Goal: Task Accomplishment & Management: Manage account settings

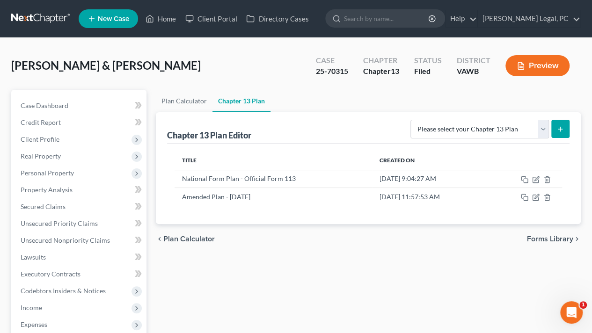
click at [157, 22] on link "Home" at bounding box center [161, 18] width 40 height 17
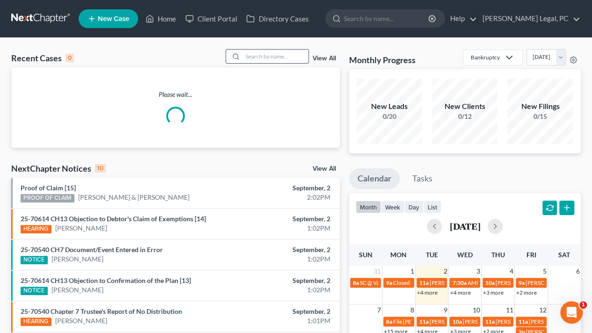
click at [259, 55] on input "search" at bounding box center [276, 57] width 66 height 14
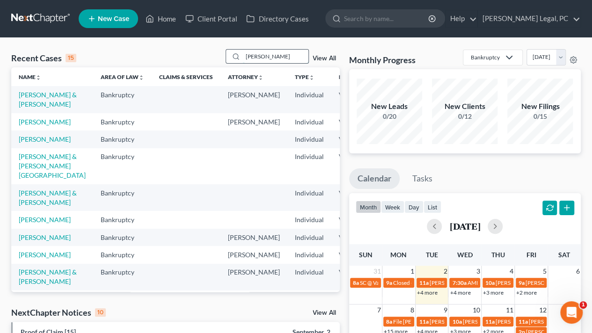
type input "[PERSON_NAME]"
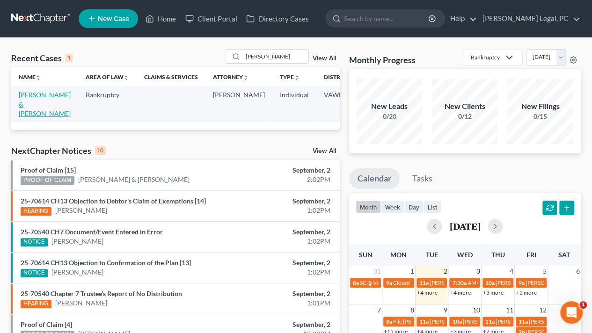
click at [22, 102] on link "[PERSON_NAME] & [PERSON_NAME]" at bounding box center [45, 104] width 52 height 27
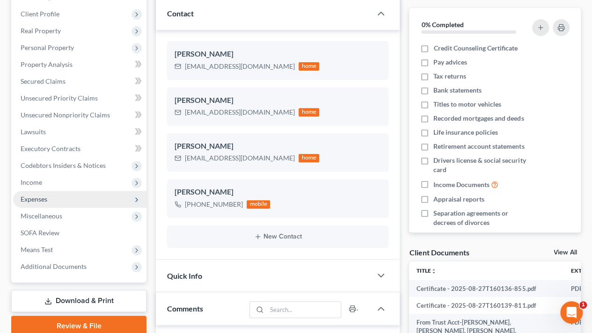
scroll to position [140, 0]
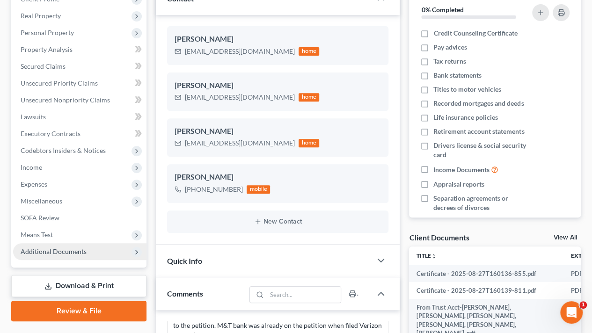
click at [37, 255] on span "Additional Documents" at bounding box center [54, 252] width 66 height 8
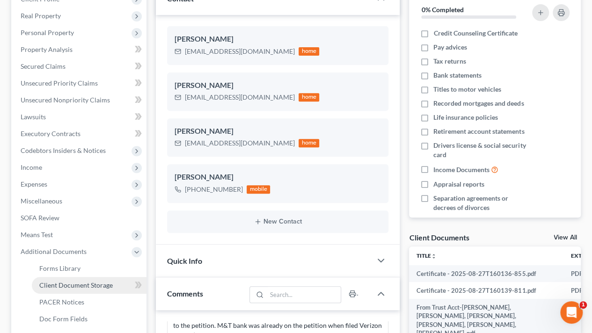
click at [68, 284] on span "Client Document Storage" at bounding box center [76, 285] width 74 height 8
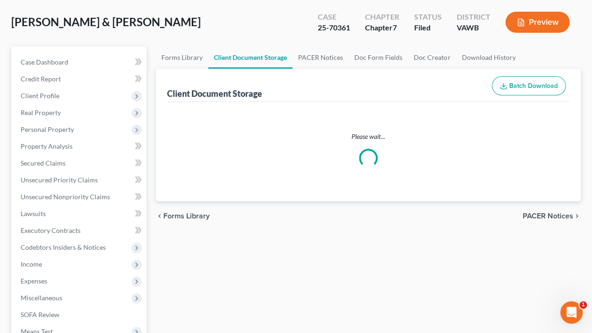
scroll to position [1, 0]
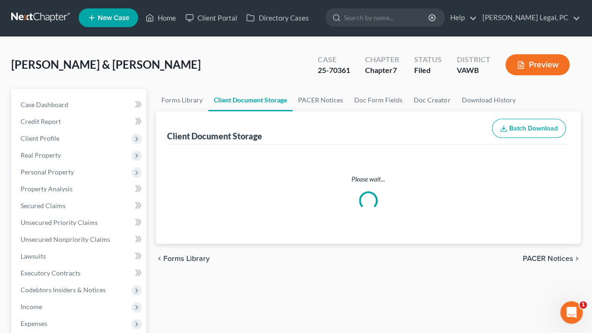
select select "0"
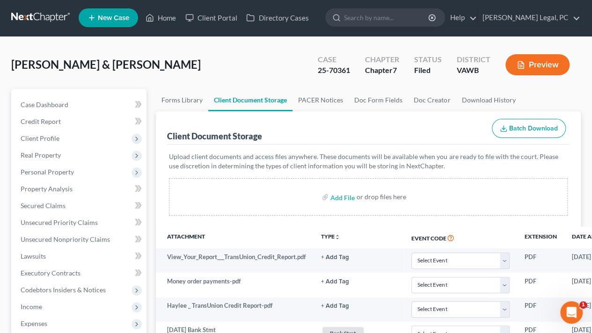
scroll to position [0, 0]
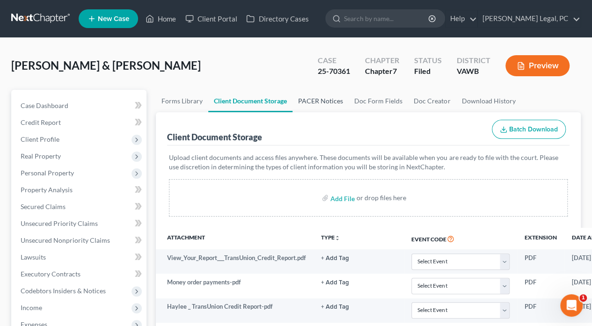
click at [328, 100] on link "PACER Notices" at bounding box center [321, 101] width 56 height 22
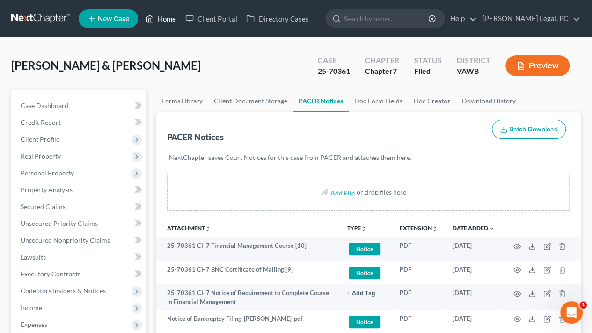
click at [163, 14] on link "Home" at bounding box center [161, 18] width 40 height 17
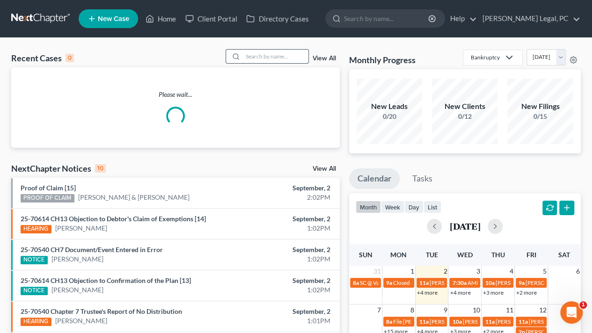
click at [266, 57] on input "search" at bounding box center [276, 57] width 66 height 14
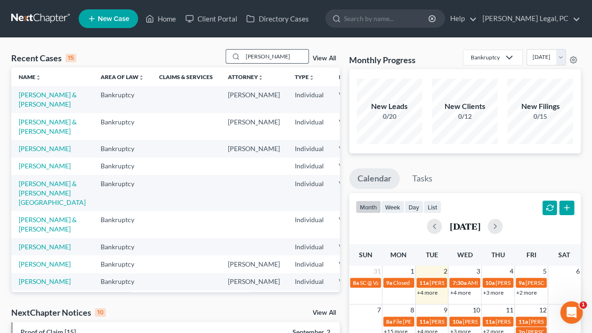
type input "[PERSON_NAME]"
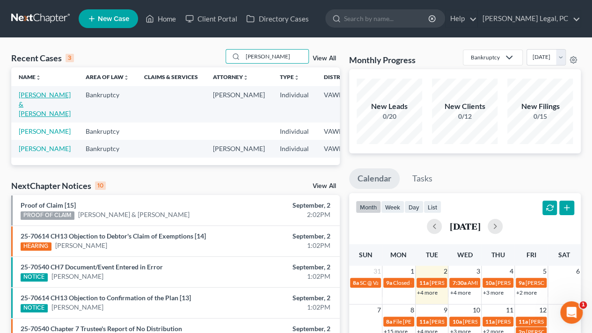
click at [28, 98] on link "[PERSON_NAME] & [PERSON_NAME]" at bounding box center [45, 104] width 52 height 27
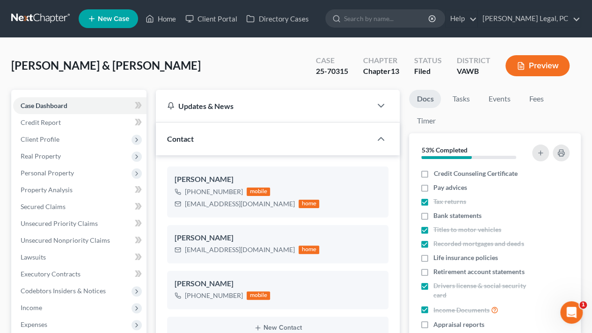
scroll to position [1621, 0]
click at [41, 161] on span "Real Property" at bounding box center [79, 156] width 133 height 17
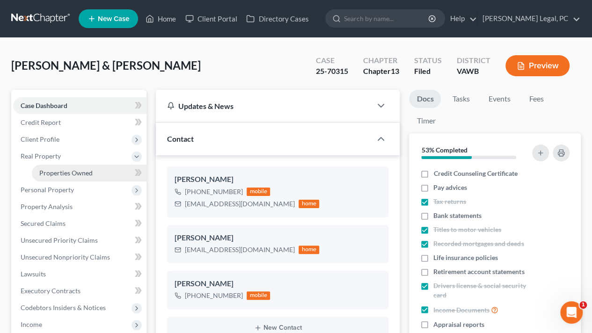
click at [52, 170] on span "Properties Owned" at bounding box center [65, 173] width 53 height 8
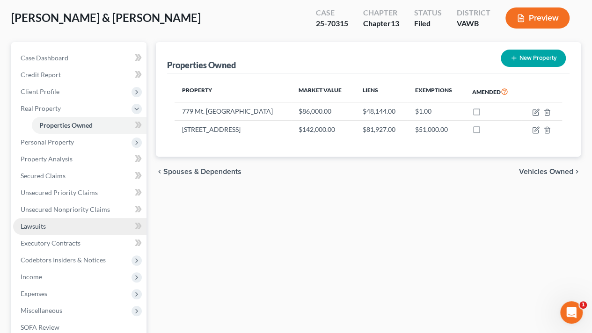
scroll to position [140, 0]
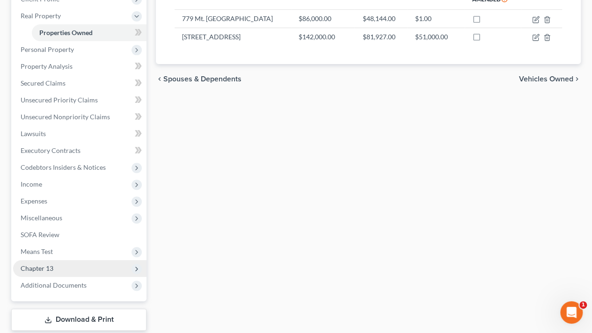
click at [42, 274] on span "Chapter 13" at bounding box center [79, 268] width 133 height 17
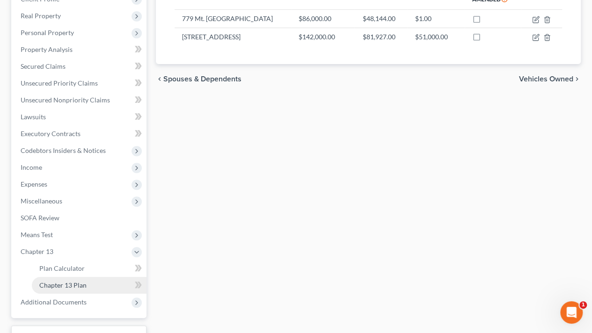
click at [55, 285] on span "Chapter 13 Plan" at bounding box center [62, 285] width 47 height 8
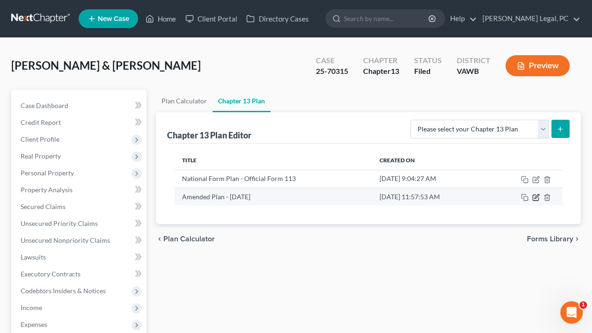
click at [533, 197] on icon "button" at bounding box center [535, 197] width 7 height 7
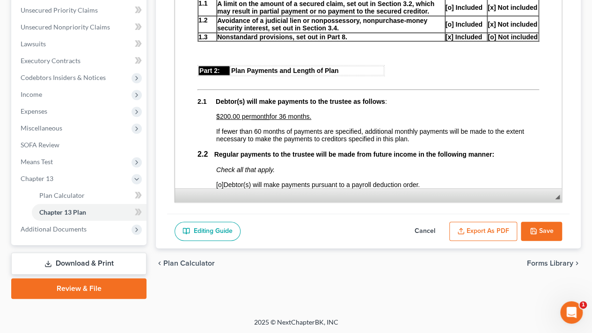
scroll to position [375, 0]
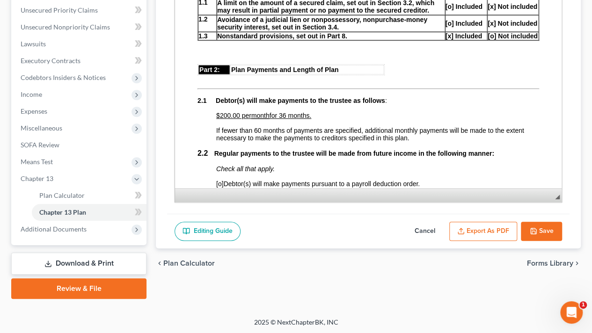
click at [289, 118] on span "for 36 months." at bounding box center [291, 115] width 42 height 7
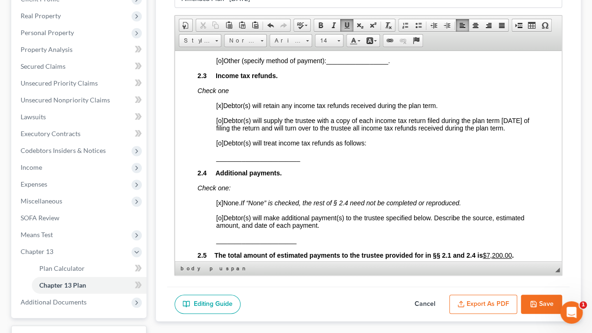
scroll to position [656, 0]
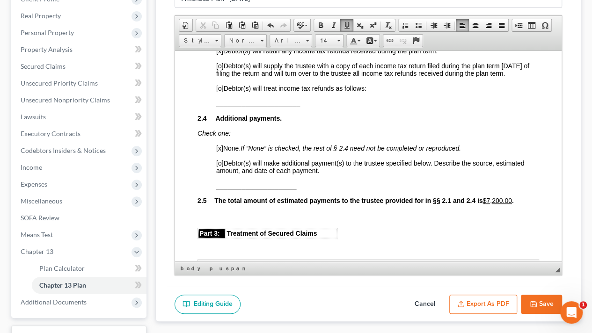
click at [222, 163] on span "[o]" at bounding box center [219, 162] width 7 height 7
copy span "[o]"
click at [304, 184] on p "______________________" at bounding box center [377, 185] width 323 height 7
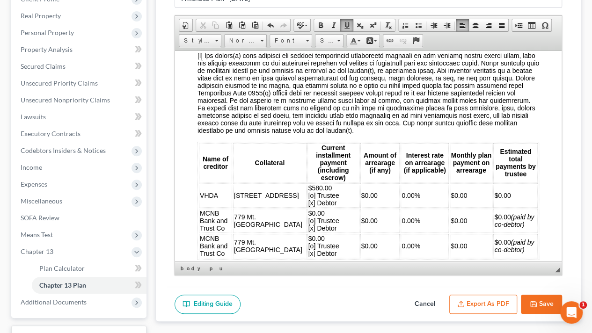
scroll to position [983, 0]
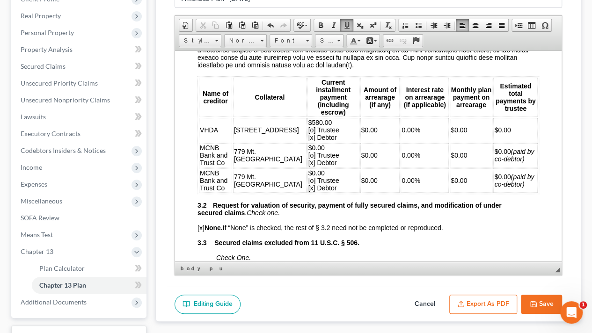
click at [502, 151] on em "(paid by co-debtor)" at bounding box center [515, 155] width 40 height 15
click at [504, 176] on em "(paid by co-debtor)" at bounding box center [515, 180] width 40 height 15
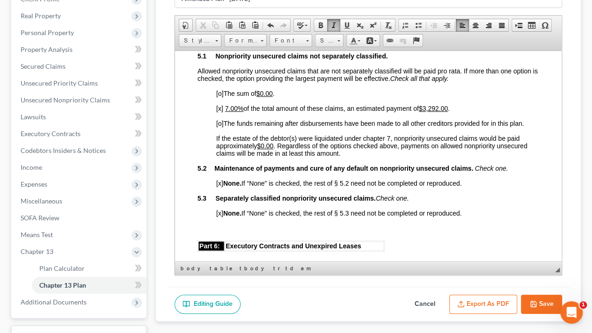
scroll to position [1826, 0]
click at [228, 111] on u "7.00%" at bounding box center [234, 107] width 19 height 7
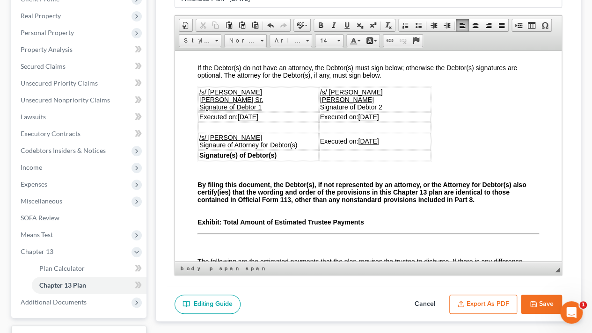
scroll to position [2622, 0]
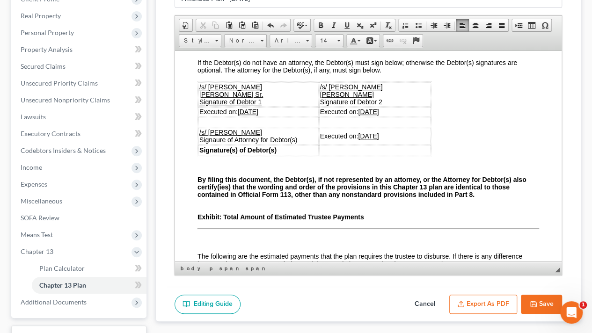
click at [245, 115] on u "[DATE]" at bounding box center [248, 111] width 21 height 7
click at [363, 115] on u "[DATE]" at bounding box center [368, 111] width 21 height 7
click at [362, 140] on u "[DATE]" at bounding box center [368, 135] width 21 height 7
click at [536, 306] on button "Save" at bounding box center [541, 305] width 41 height 20
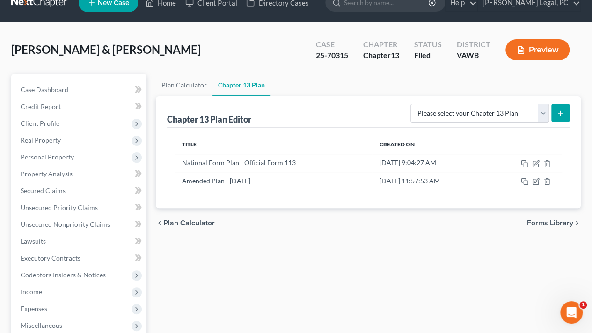
scroll to position [0, 0]
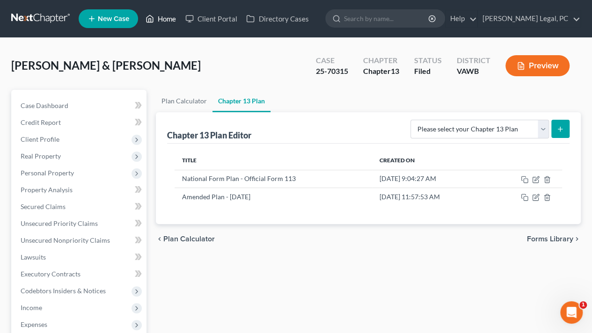
click at [160, 18] on link "Home" at bounding box center [161, 18] width 40 height 17
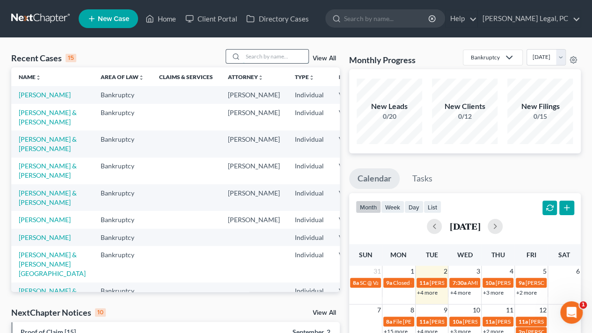
click at [269, 55] on input "search" at bounding box center [276, 57] width 66 height 14
type input "[PERSON_NAME]"
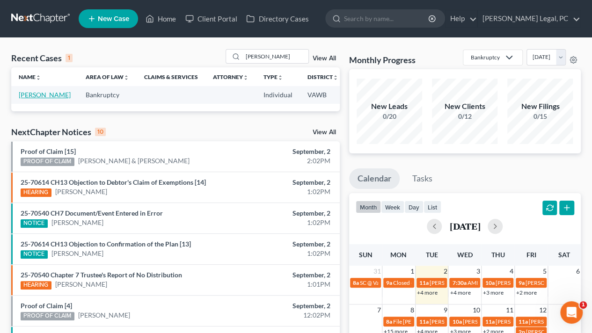
click at [29, 99] on link "[PERSON_NAME]" at bounding box center [45, 95] width 52 height 8
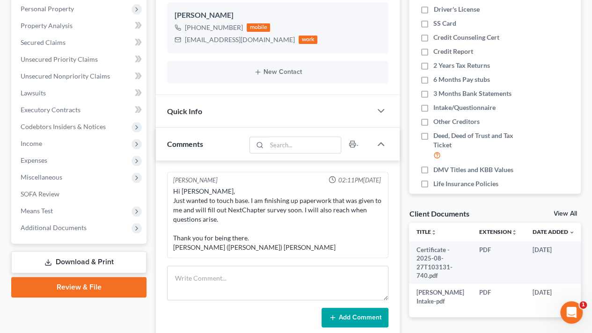
scroll to position [187, 0]
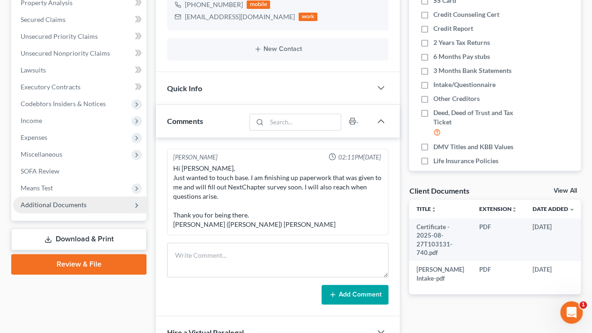
click at [53, 210] on span "Additional Documents" at bounding box center [79, 205] width 133 height 17
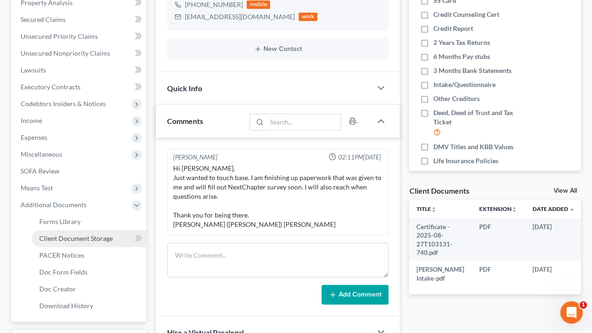
click at [63, 235] on span "Client Document Storage" at bounding box center [76, 239] width 74 height 8
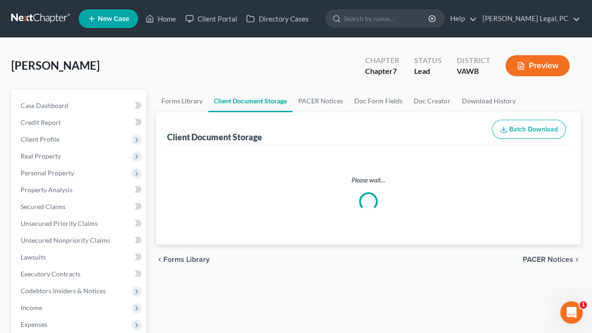
select select "0"
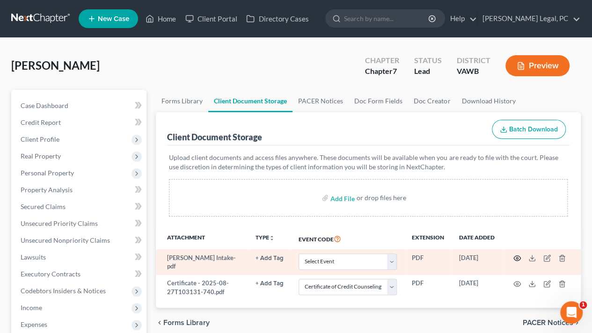
click at [516, 256] on icon "button" at bounding box center [517, 258] width 7 height 7
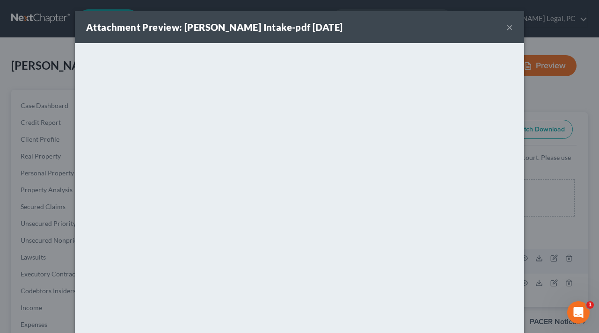
click at [5, 50] on div "Attachment Preview: [PERSON_NAME] Intake-pdf [DATE] × <object ng-attr-data='[UR…" at bounding box center [299, 166] width 599 height 333
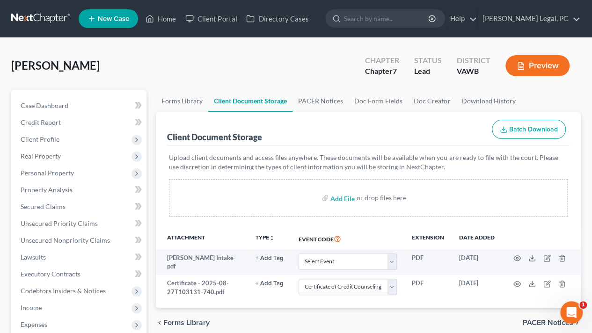
click at [159, 28] on ul "New Case Home Client Portal Directory Cases - No Result - See all results Or Pr…" at bounding box center [330, 19] width 502 height 24
click at [165, 20] on link "Home" at bounding box center [161, 18] width 40 height 17
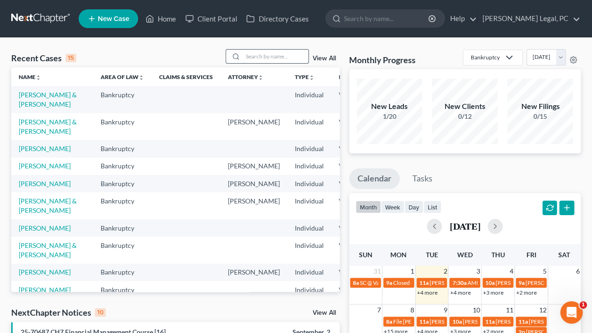
click at [274, 58] on input "search" at bounding box center [276, 57] width 66 height 14
type input "west"
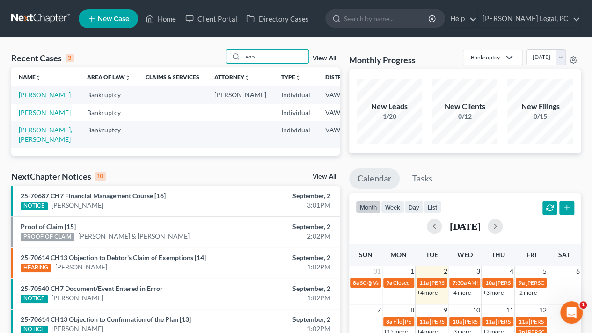
click at [24, 97] on link "[PERSON_NAME]" at bounding box center [45, 95] width 52 height 8
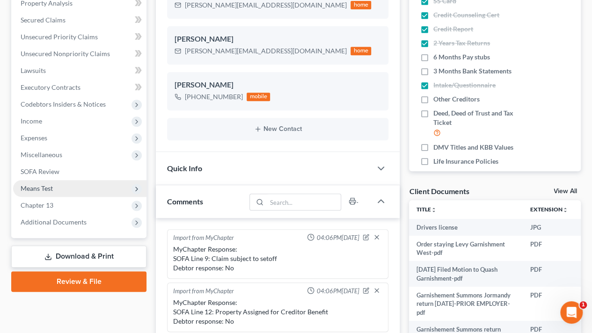
scroll to position [897, 0]
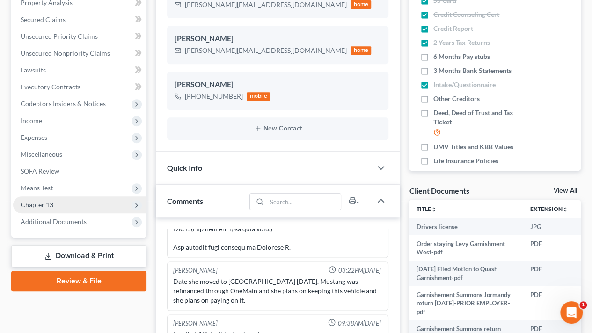
click at [44, 206] on span "Chapter 13" at bounding box center [37, 205] width 33 height 8
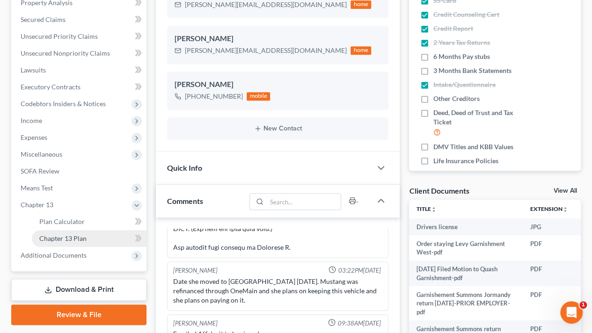
click at [71, 241] on span "Chapter 13 Plan" at bounding box center [62, 239] width 47 height 8
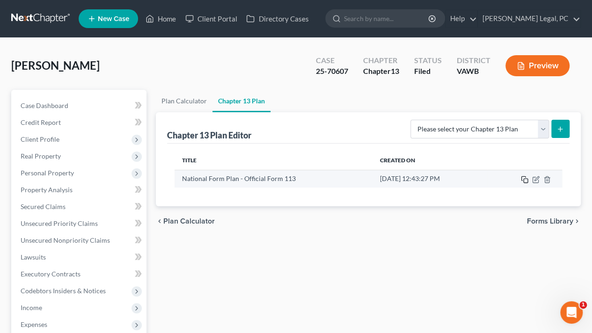
click at [524, 181] on rect "button" at bounding box center [526, 181] width 4 height 4
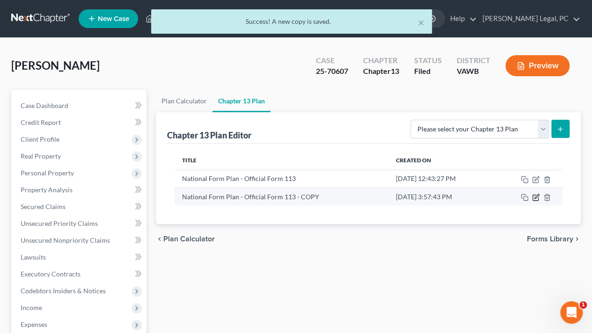
click at [535, 198] on icon "button" at bounding box center [537, 196] width 4 height 4
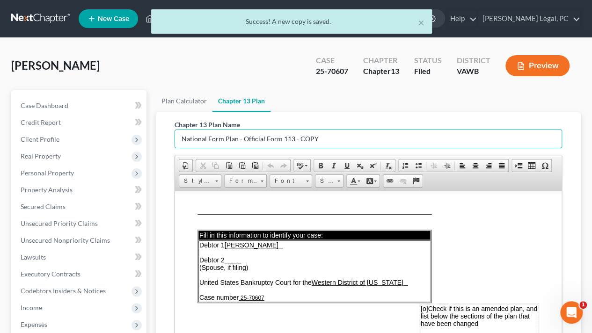
drag, startPoint x: 364, startPoint y: 136, endPoint x: 168, endPoint y: 131, distance: 196.8
click at [168, 131] on div "Chapter 13 Plan Name National Form Plan - Official Form 113 - COPY Rich Text Ed…" at bounding box center [368, 269] width 403 height 315
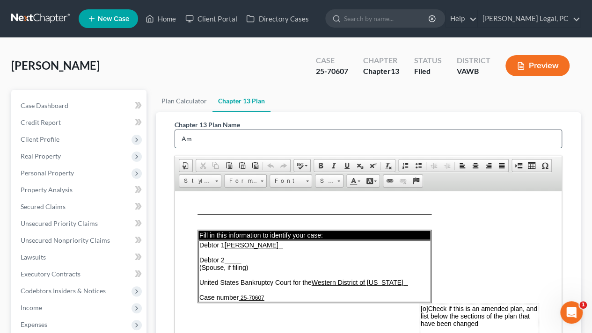
click at [207, 143] on input "Am" at bounding box center [368, 139] width 387 height 18
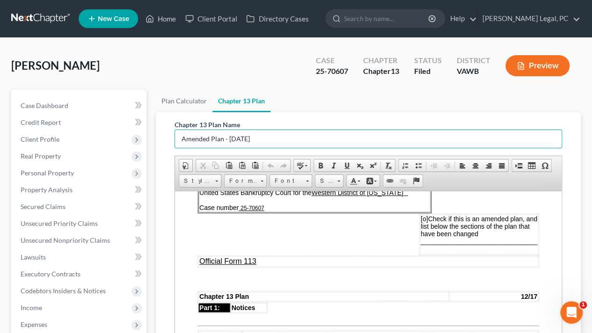
scroll to position [94, 0]
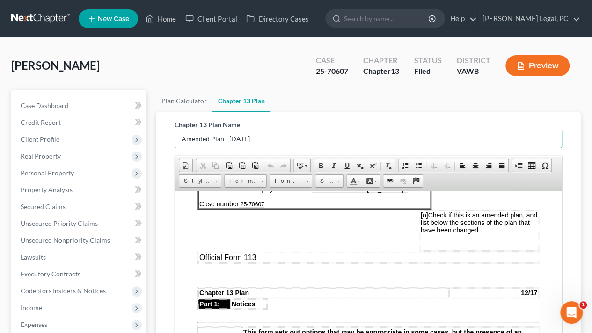
type input "Amended Plan - [DATE]"
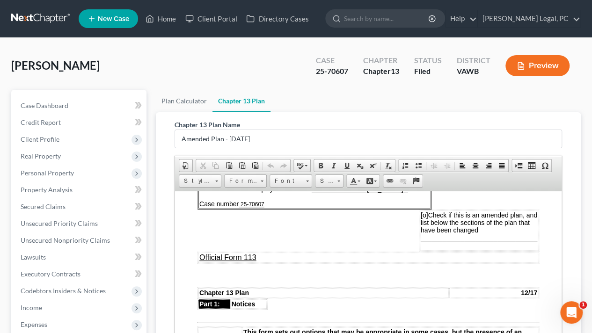
click at [421, 213] on span "[o]" at bounding box center [424, 214] width 7 height 7
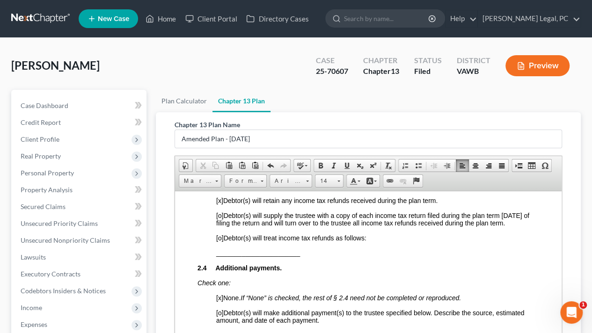
scroll to position [749, 0]
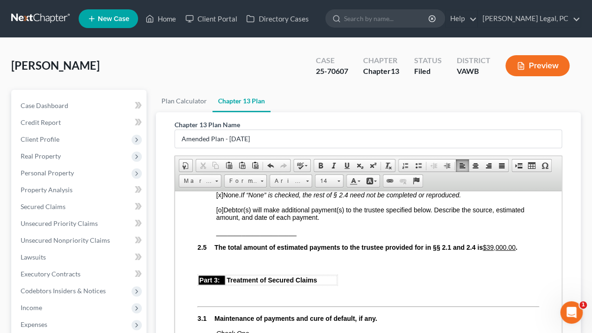
click at [226, 208] on span "[o] Debtor(s) will make additional payment(s) to the trustee specified below. D…" at bounding box center [370, 213] width 308 height 15
copy span "[o]"
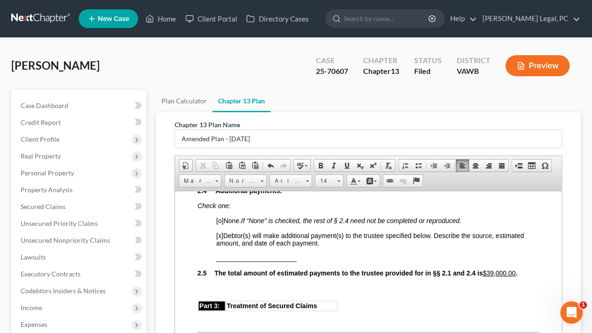
scroll to position [702, 0]
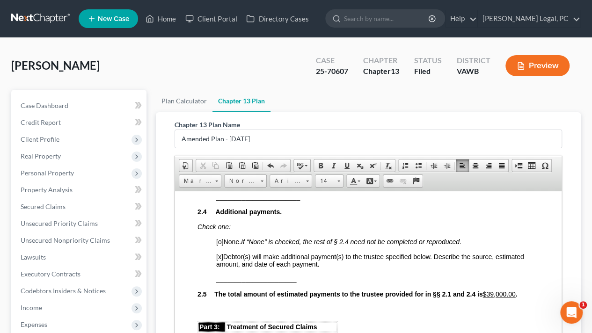
click at [302, 280] on p "______________________" at bounding box center [377, 278] width 323 height 7
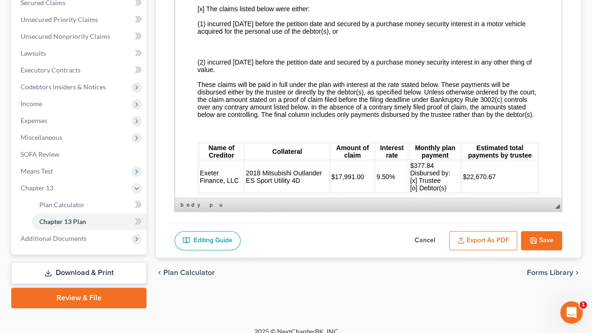
scroll to position [214, 0]
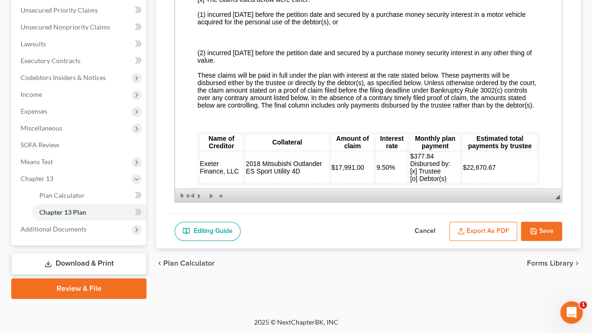
click at [545, 225] on button "Save" at bounding box center [541, 232] width 41 height 20
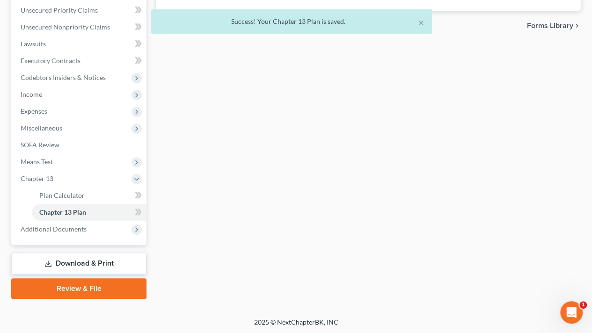
scroll to position [0, 0]
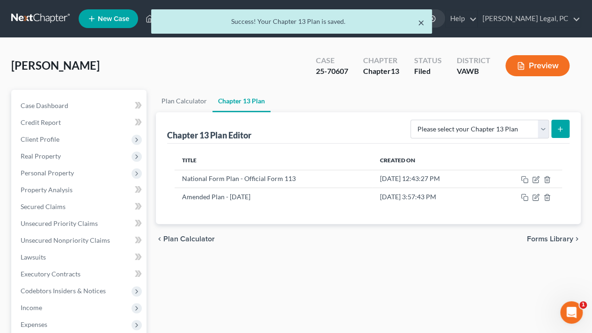
click at [421, 21] on button "×" at bounding box center [421, 22] width 7 height 11
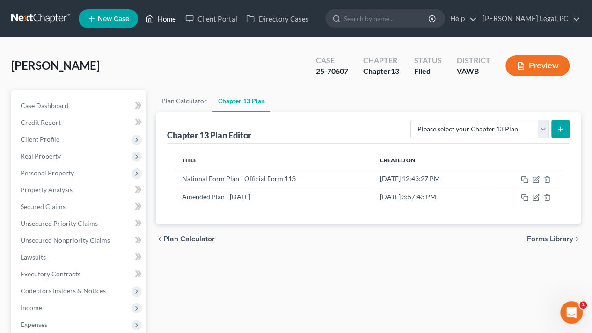
click at [169, 18] on link "Home" at bounding box center [161, 18] width 40 height 17
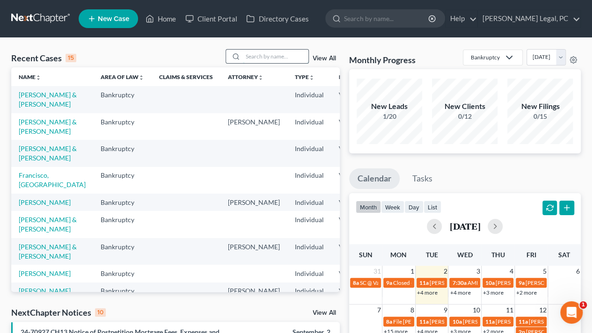
click at [276, 60] on input "search" at bounding box center [276, 57] width 66 height 14
type input "shepherd"
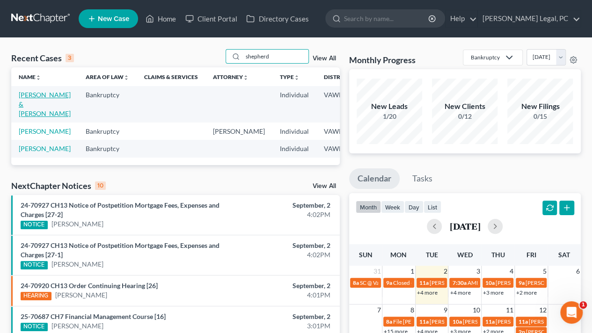
click at [30, 107] on link "[PERSON_NAME] & [PERSON_NAME]" at bounding box center [45, 104] width 52 height 27
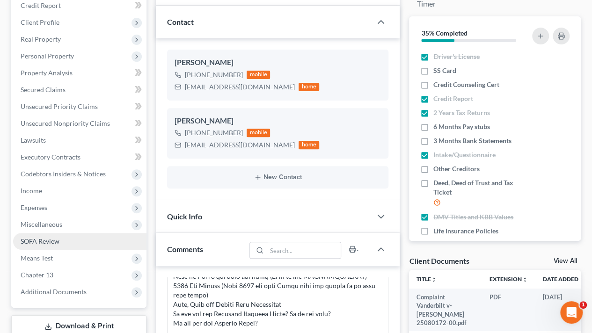
scroll to position [140, 0]
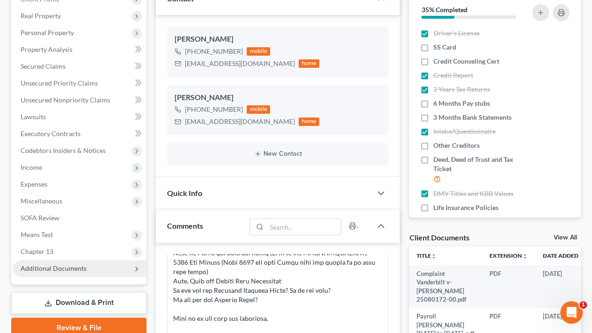
click at [35, 271] on span "Additional Documents" at bounding box center [54, 269] width 66 height 8
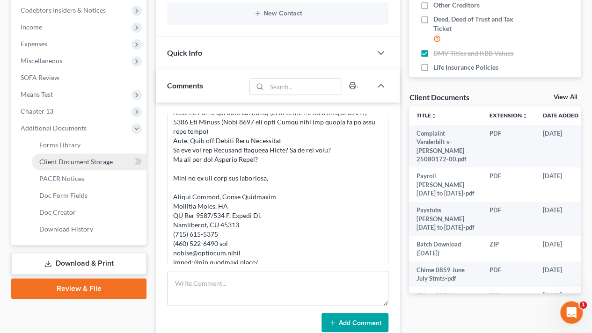
click at [79, 160] on span "Client Document Storage" at bounding box center [76, 162] width 74 height 8
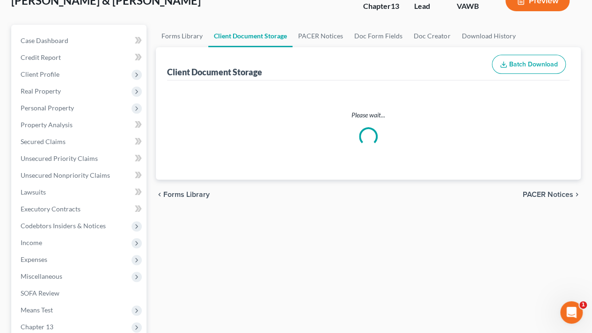
select select "0"
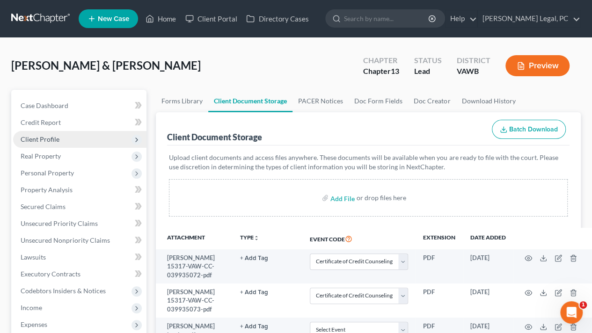
click at [28, 140] on span "Client Profile" at bounding box center [40, 139] width 39 height 8
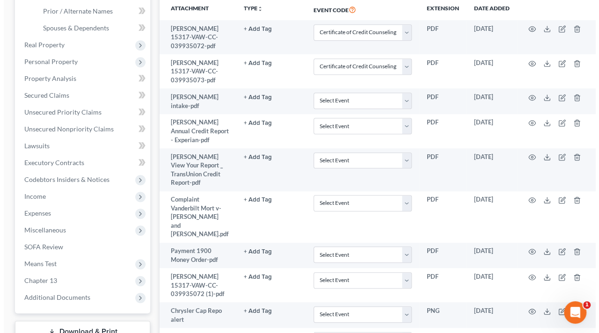
scroll to position [234, 0]
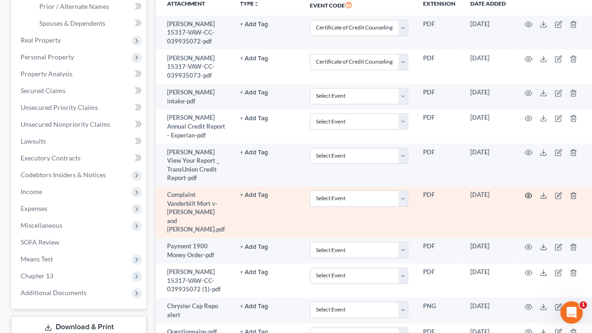
click at [525, 199] on icon "button" at bounding box center [528, 195] width 7 height 7
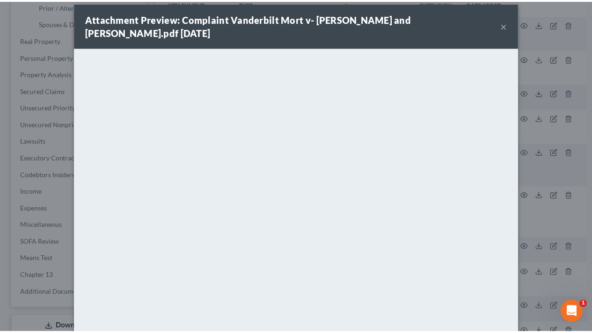
scroll to position [0, 0]
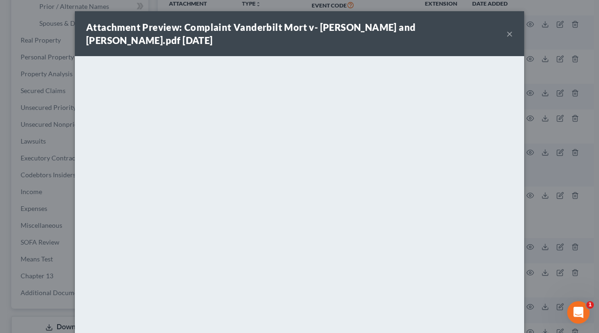
click at [507, 35] on button "×" at bounding box center [510, 33] width 7 height 11
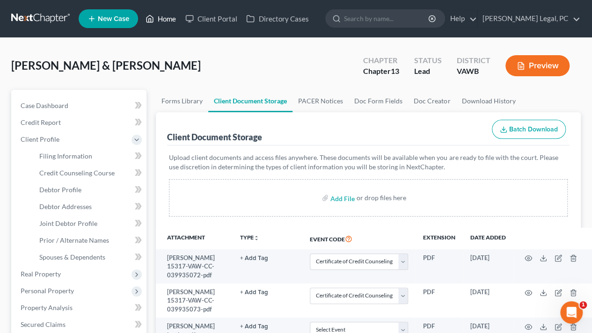
click at [158, 15] on link "Home" at bounding box center [161, 18] width 40 height 17
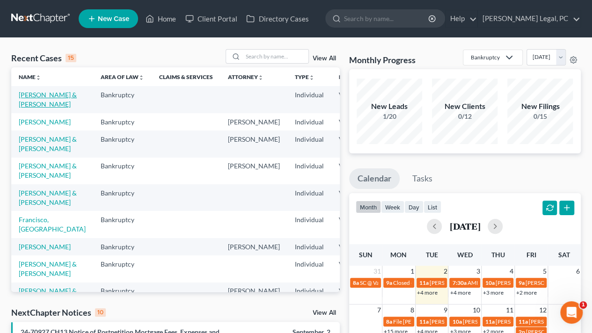
click at [22, 108] on link "[PERSON_NAME] & [PERSON_NAME]" at bounding box center [48, 99] width 58 height 17
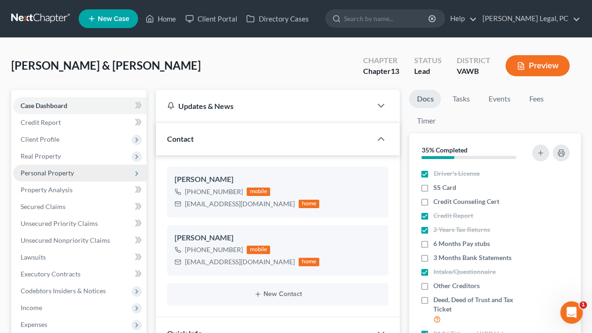
scroll to position [425, 0]
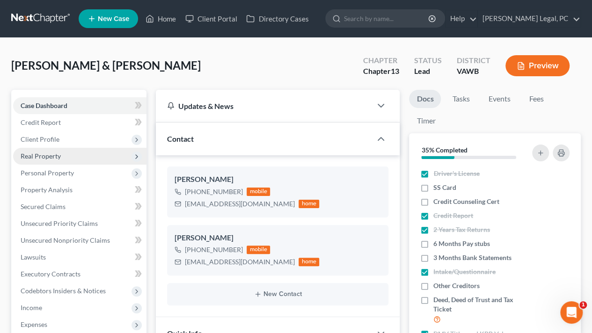
click at [57, 156] on span "Real Property" at bounding box center [41, 156] width 40 height 8
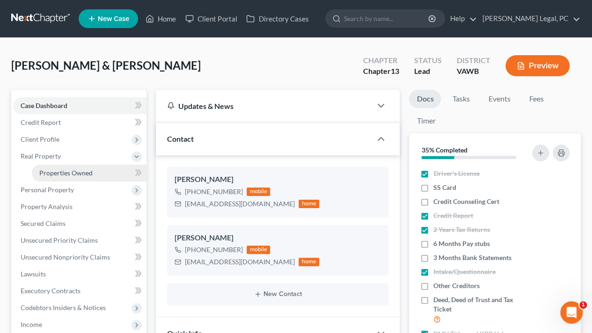
click at [107, 177] on link "Properties Owned" at bounding box center [89, 173] width 115 height 17
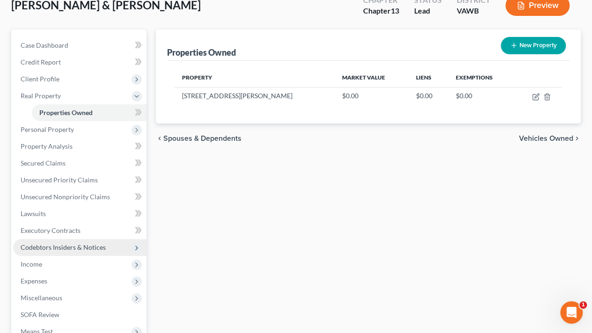
scroll to position [47, 0]
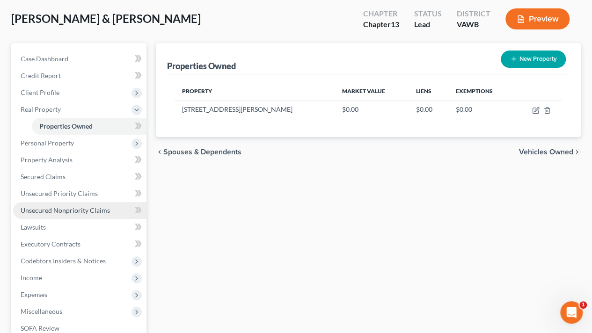
click at [53, 209] on span "Unsecured Nonpriority Claims" at bounding box center [65, 211] width 89 height 8
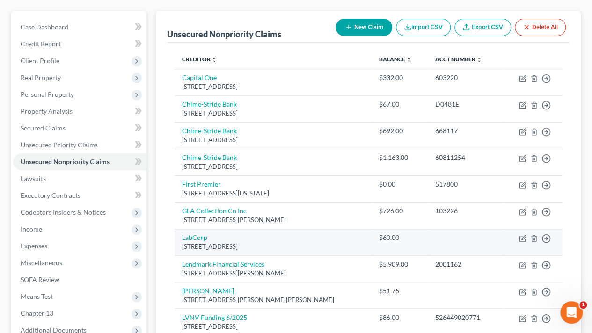
scroll to position [126, 0]
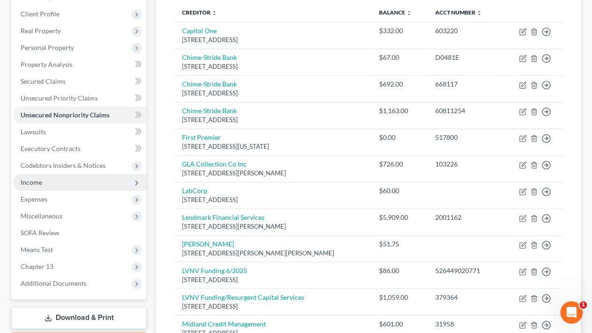
click at [36, 184] on span "Income" at bounding box center [32, 182] width 22 height 8
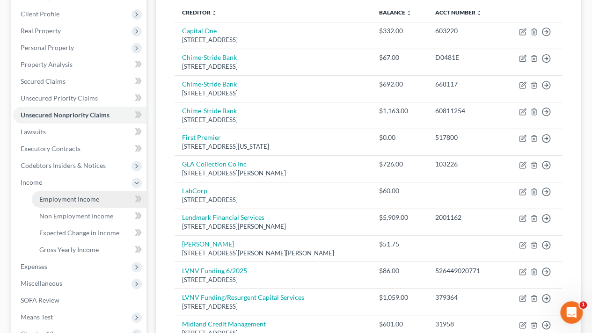
click at [50, 197] on span "Employment Income" at bounding box center [69, 199] width 60 height 8
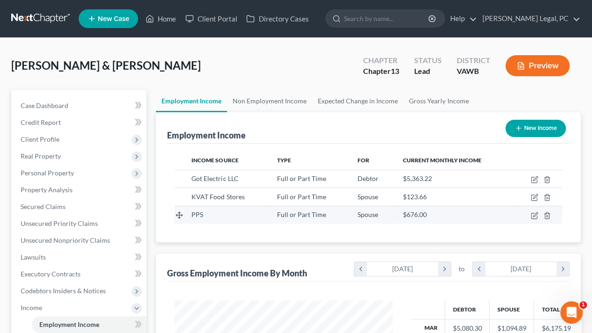
scroll to position [167, 237]
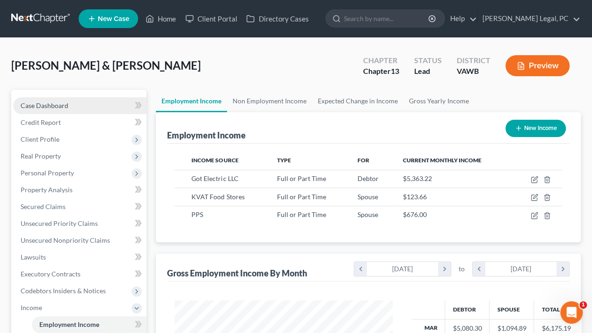
click at [59, 108] on span "Case Dashboard" at bounding box center [45, 106] width 48 height 8
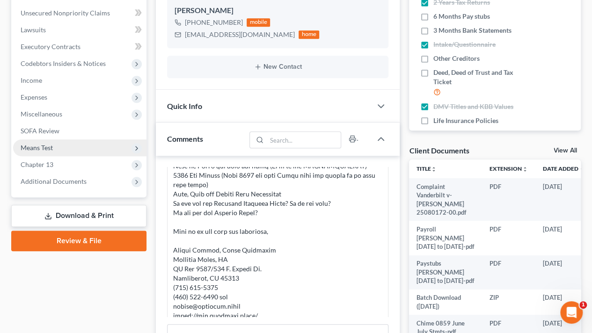
scroll to position [234, 0]
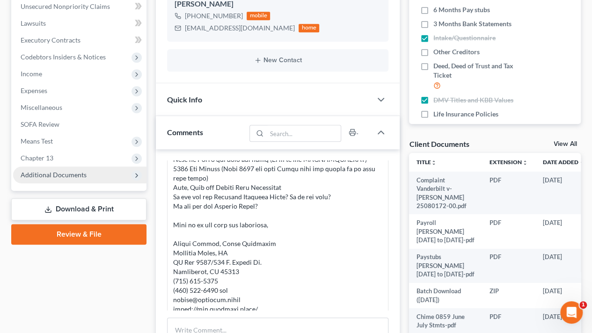
click at [65, 176] on span "Additional Documents" at bounding box center [54, 175] width 66 height 8
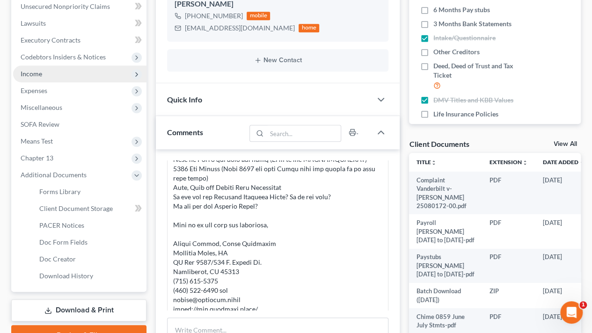
click at [49, 76] on span "Income" at bounding box center [79, 74] width 133 height 17
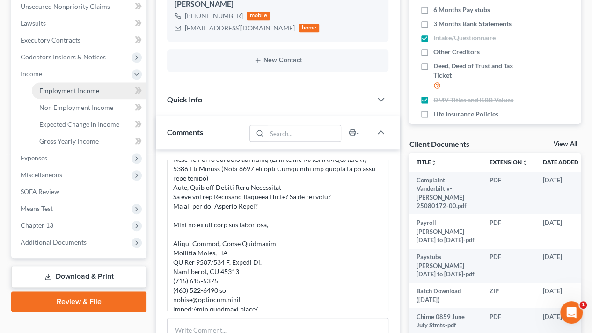
click at [64, 95] on link "Employment Income" at bounding box center [89, 90] width 115 height 17
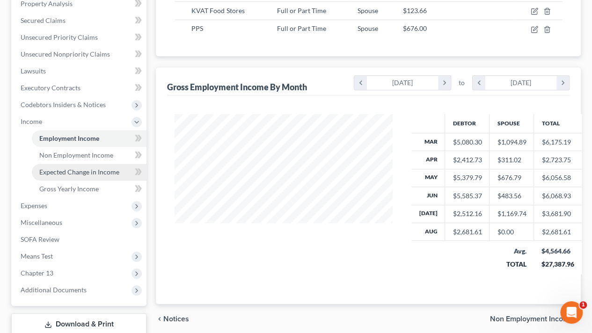
scroll to position [247, 0]
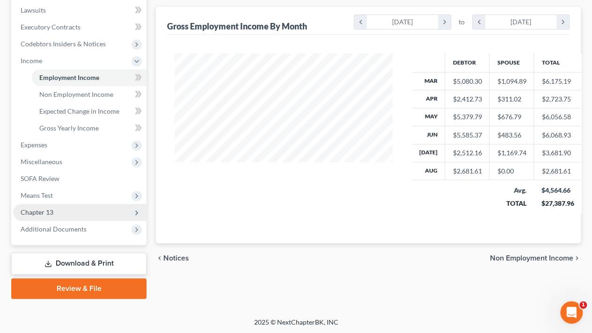
click at [49, 209] on span "Chapter 13" at bounding box center [37, 212] width 33 height 8
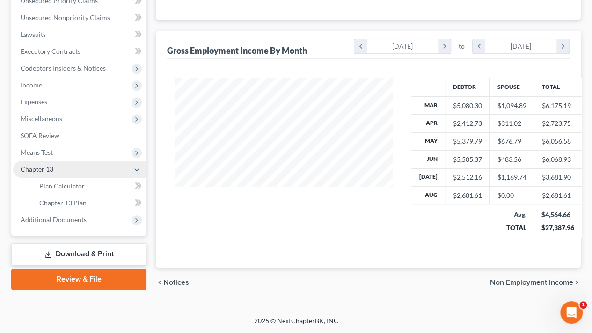
scroll to position [221, 0]
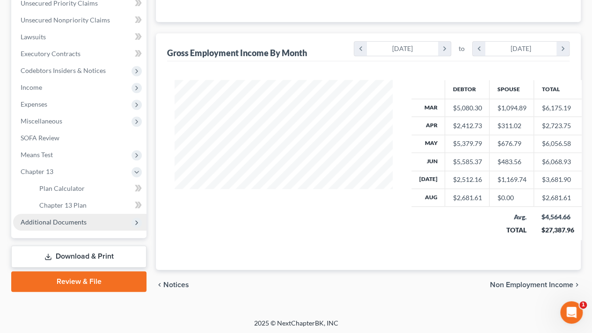
click at [60, 223] on span "Additional Documents" at bounding box center [54, 222] width 66 height 8
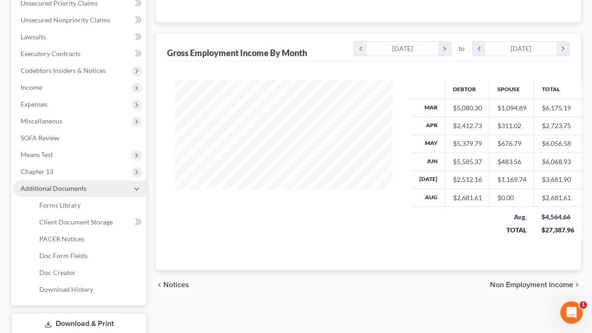
scroll to position [247, 0]
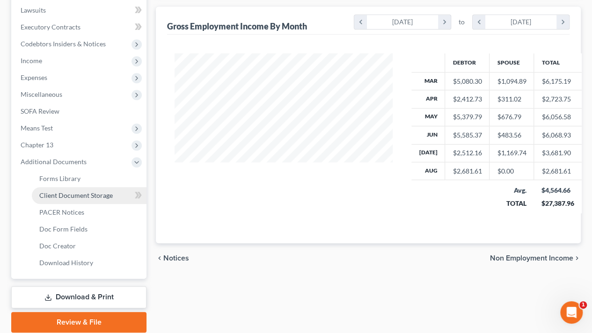
click at [63, 201] on link "Client Document Storage" at bounding box center [89, 195] width 115 height 17
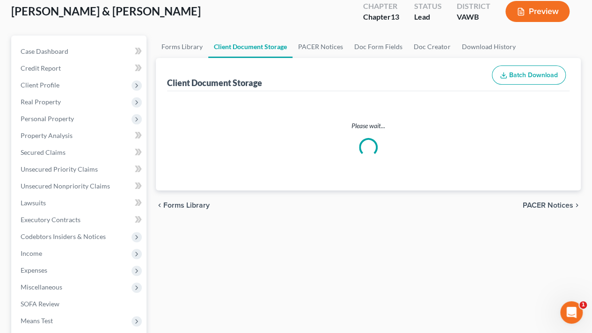
scroll to position [3, 0]
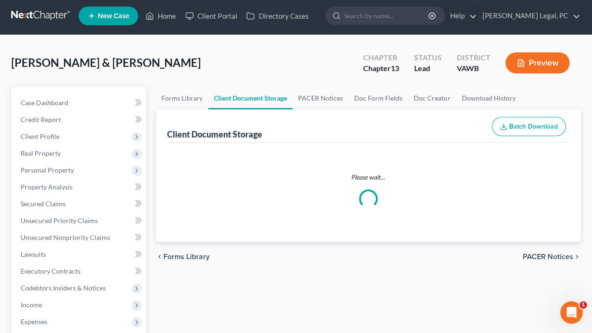
select select "0"
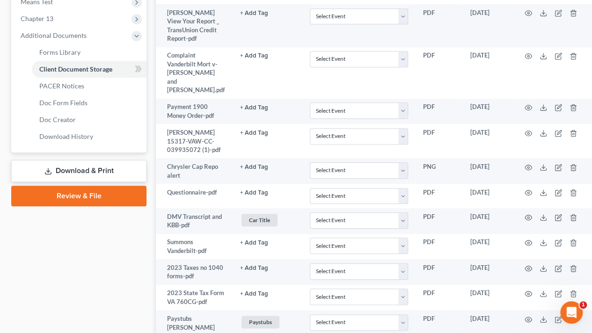
scroll to position [375, 0]
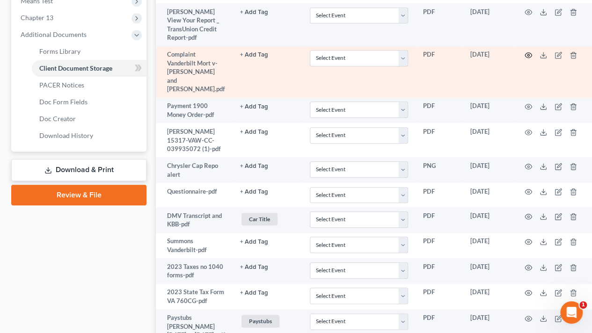
click at [525, 59] on icon "button" at bounding box center [528, 55] width 7 height 7
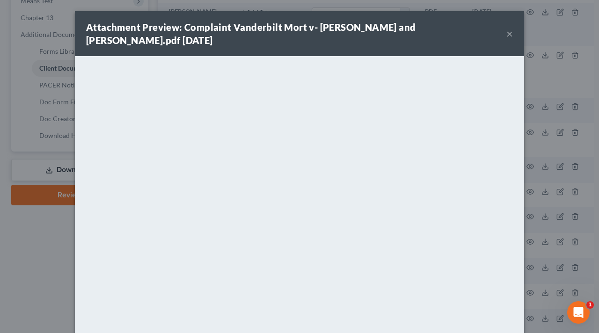
click at [21, 218] on div "Attachment Preview: Complaint Vanderbilt Mort v- [PERSON_NAME] and [PERSON_NAME…" at bounding box center [299, 166] width 599 height 333
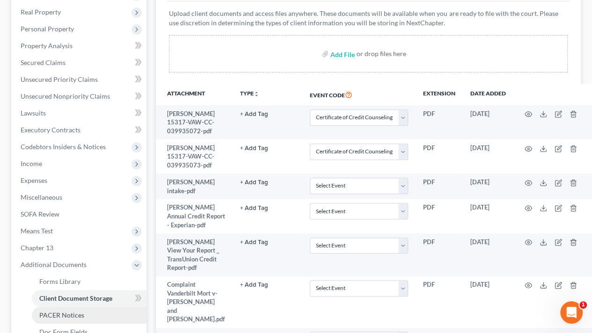
scroll to position [0, 0]
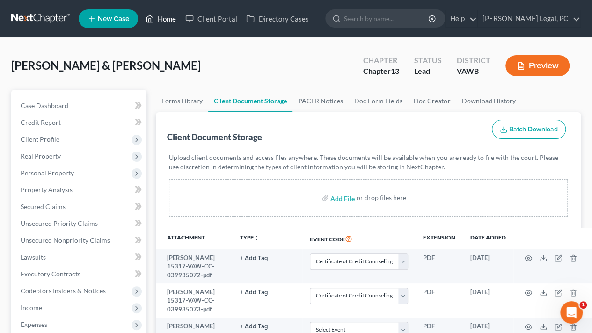
click at [172, 17] on link "Home" at bounding box center [161, 18] width 40 height 17
